Goal: Task Accomplishment & Management: Use online tool/utility

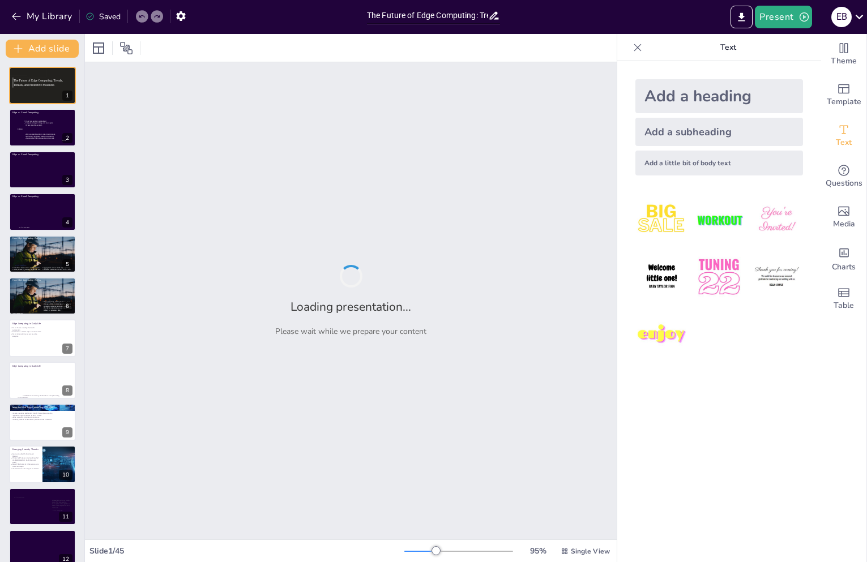
type input "The Future of Edge Computing: Trends, Threats, and Protective Measures"
checkbox input "true"
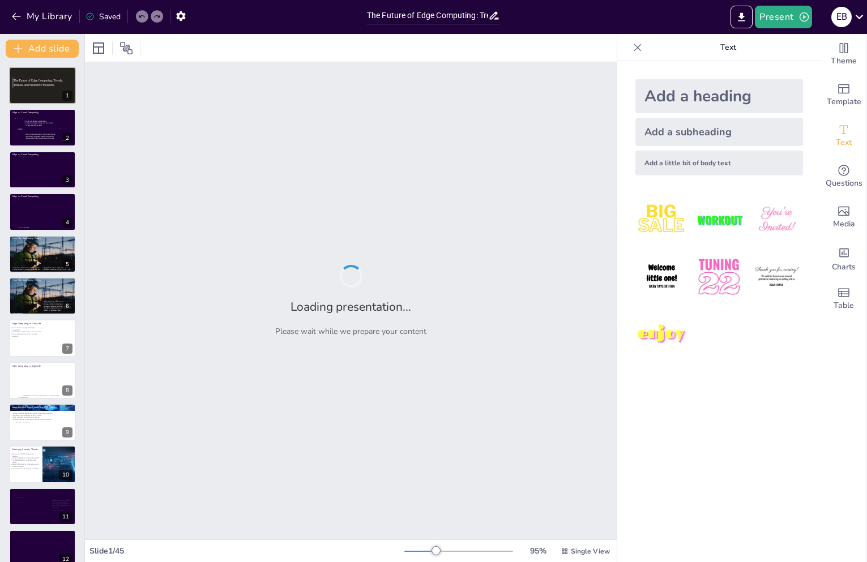
checkbox input "true"
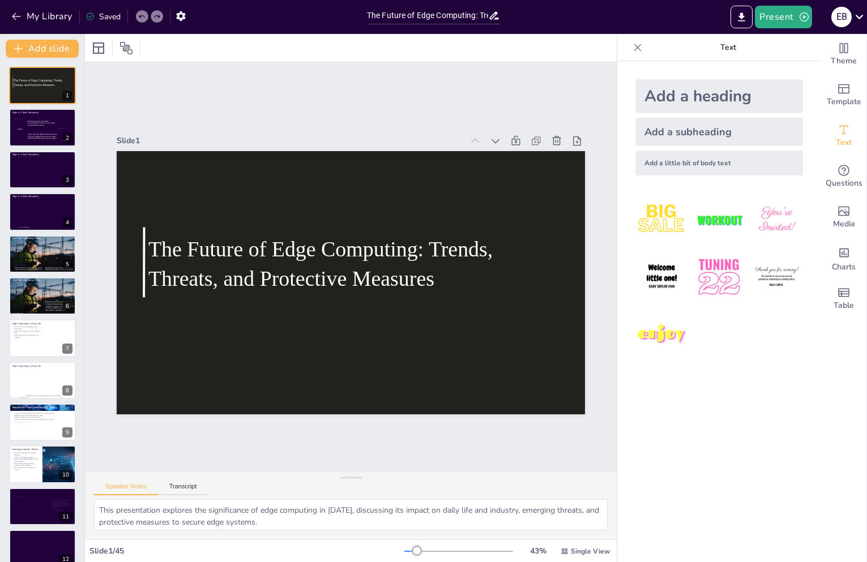
checkbox input "true"
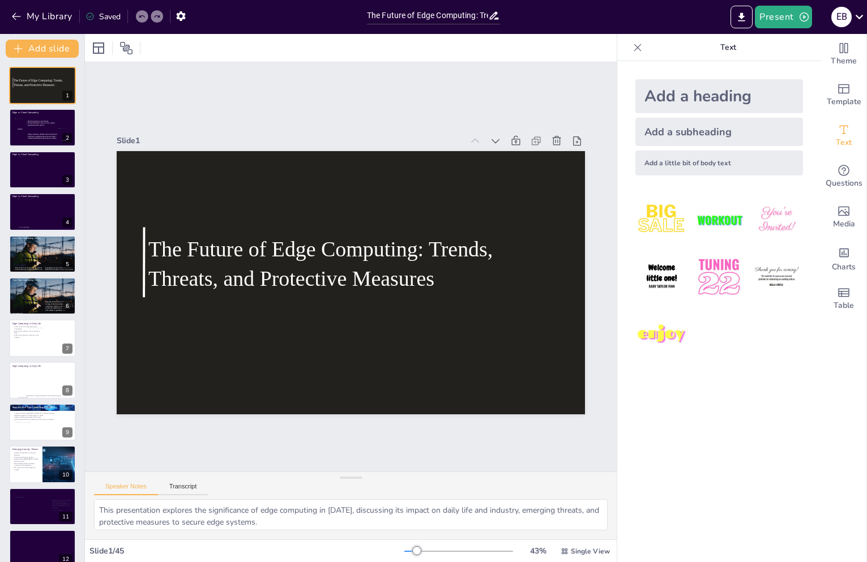
checkbox input "true"
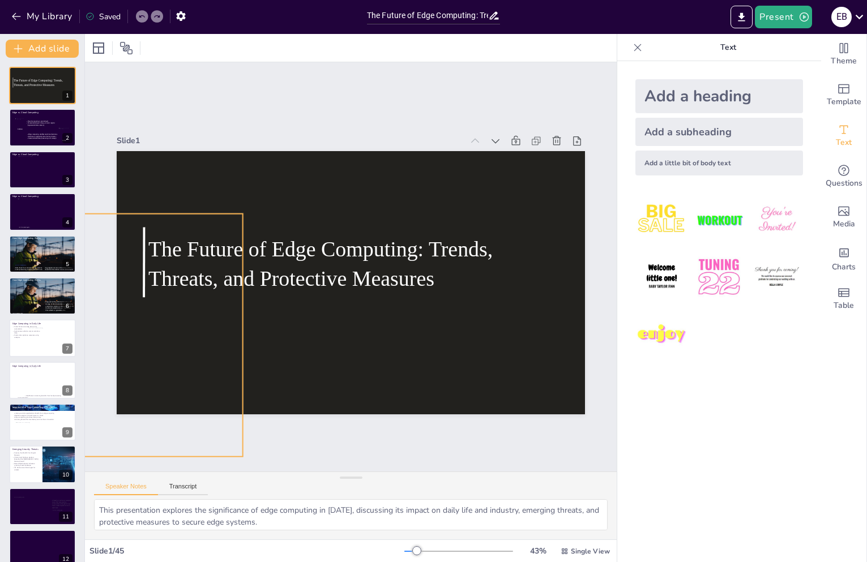
checkbox input "true"
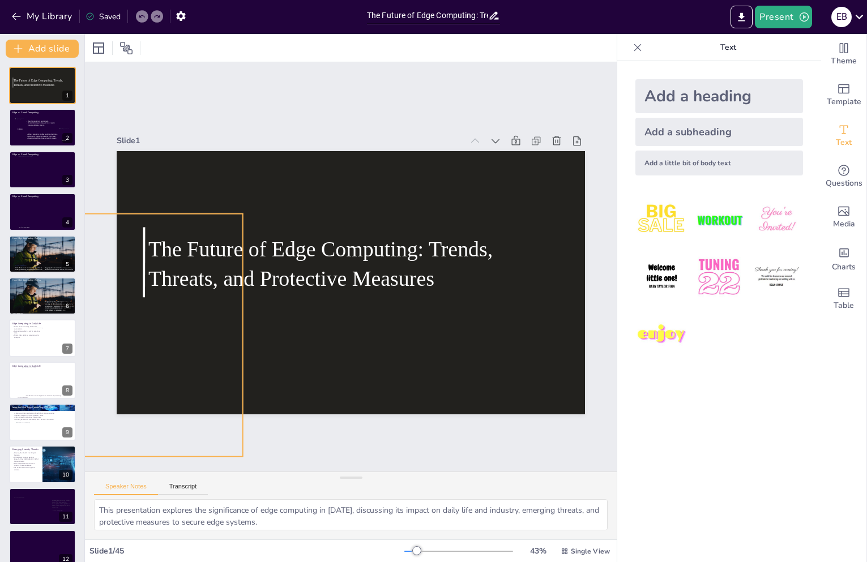
checkbox input "true"
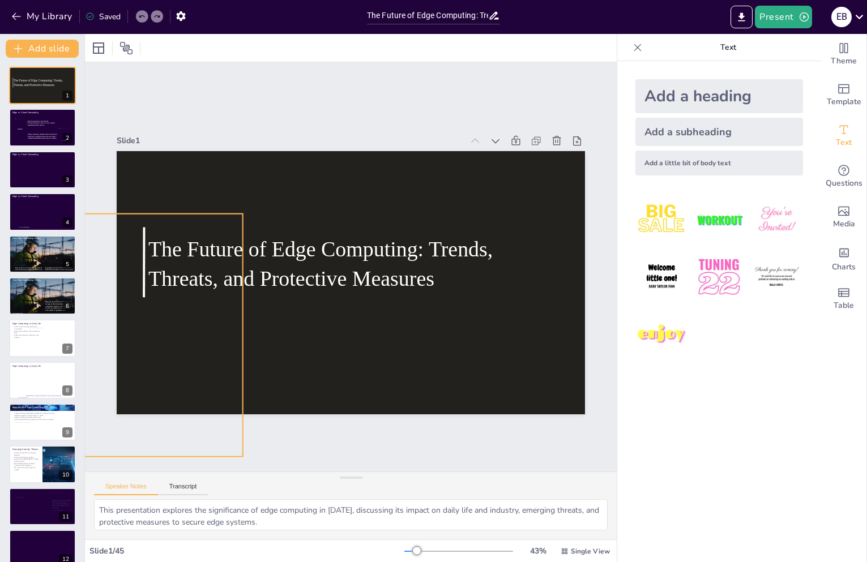
checkbox input "true"
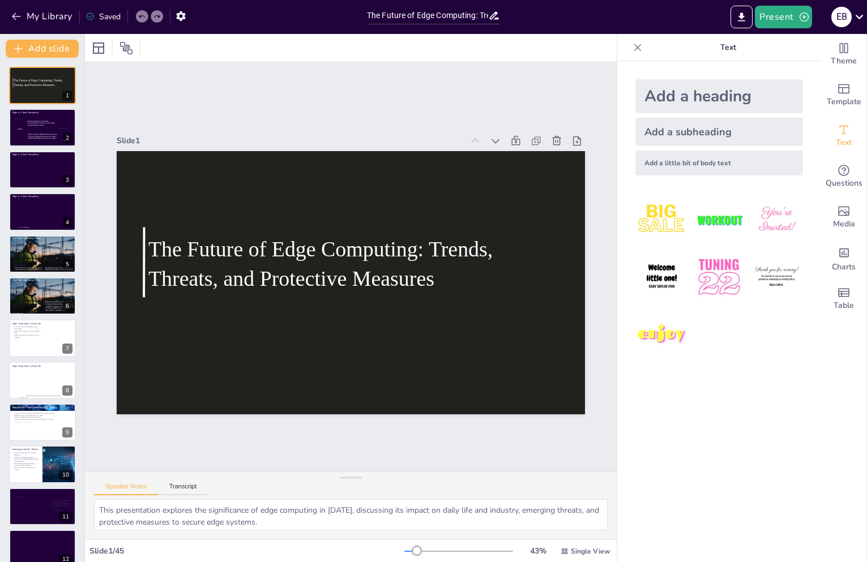
checkbox input "true"
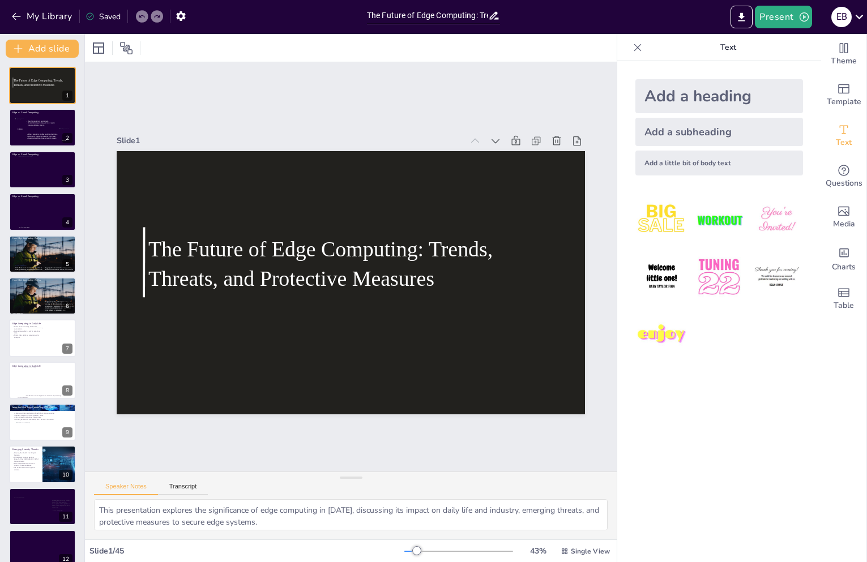
checkbox input "true"
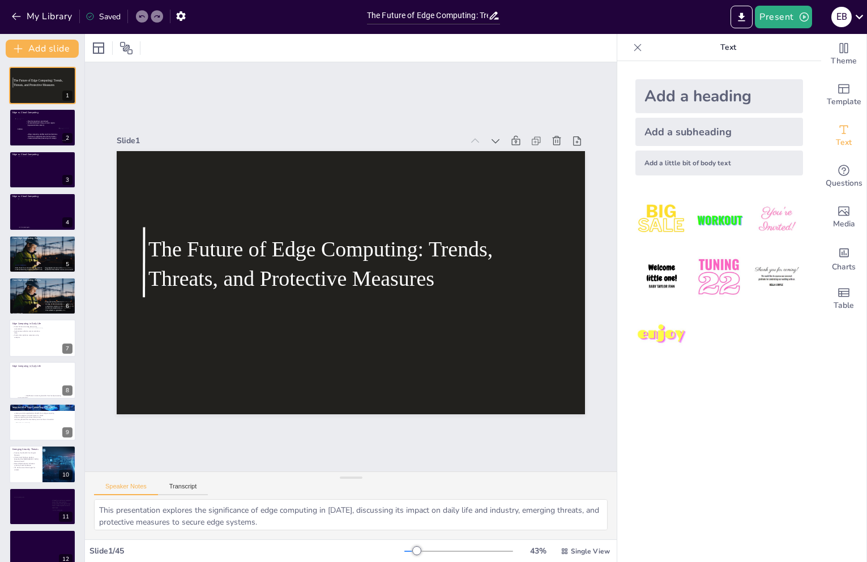
checkbox input "true"
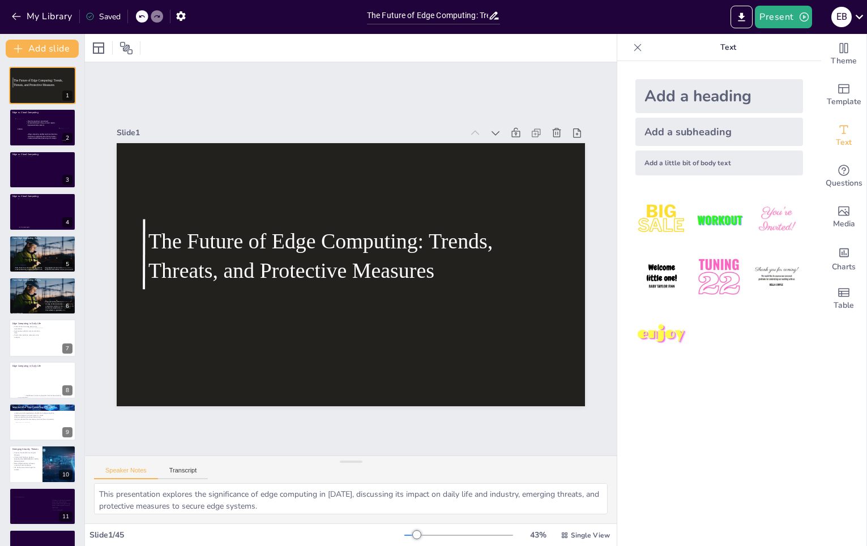
checkbox input "true"
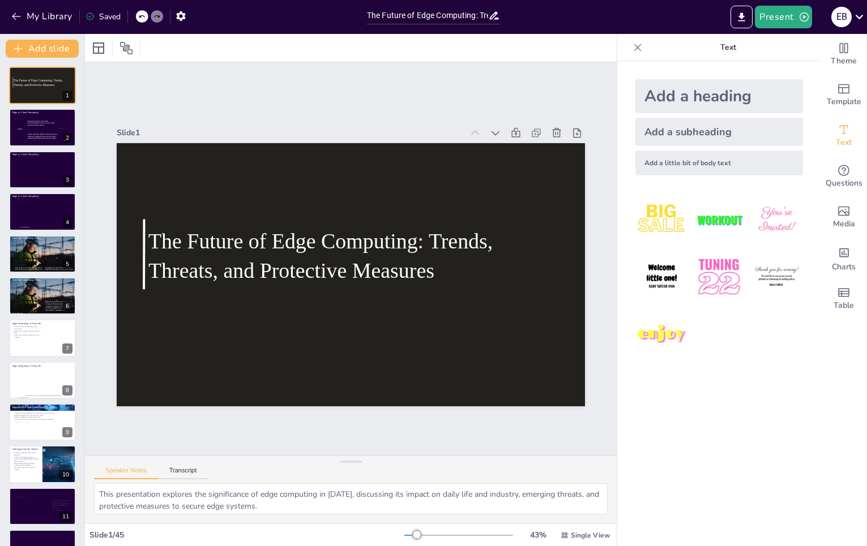
checkbox input "true"
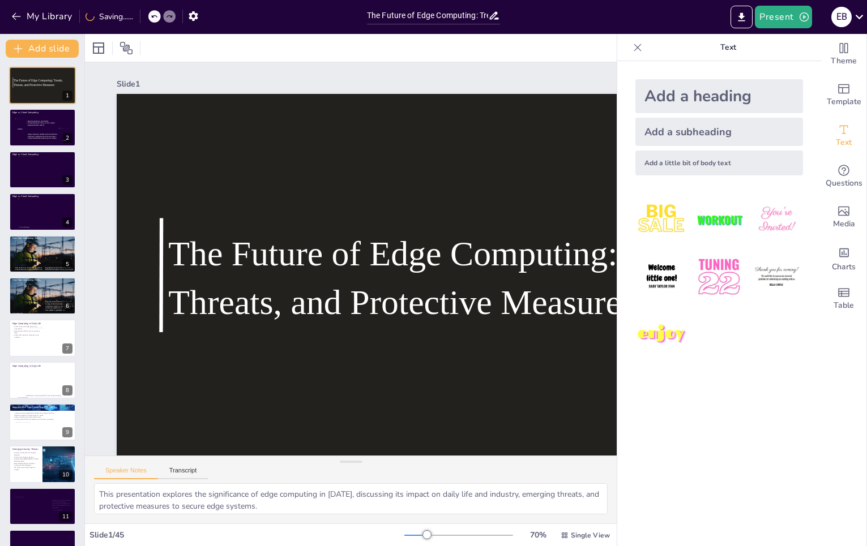
checkbox input "true"
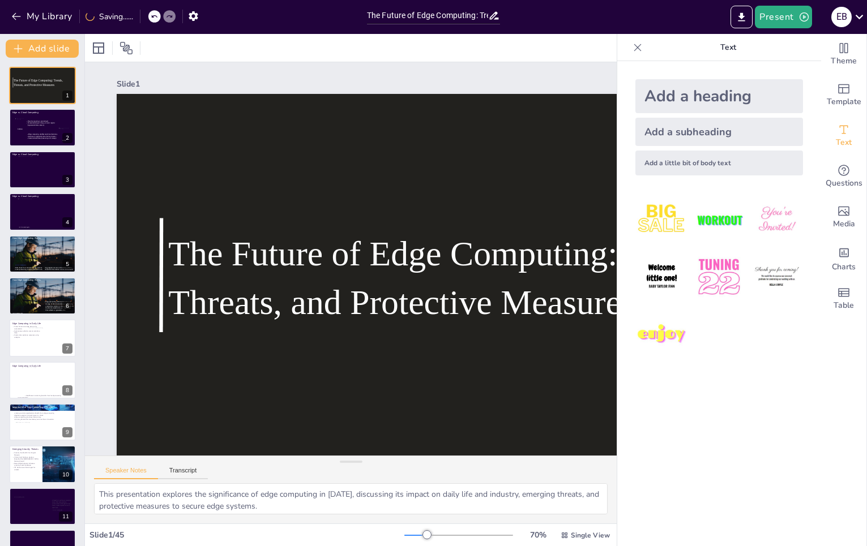
checkbox input "true"
